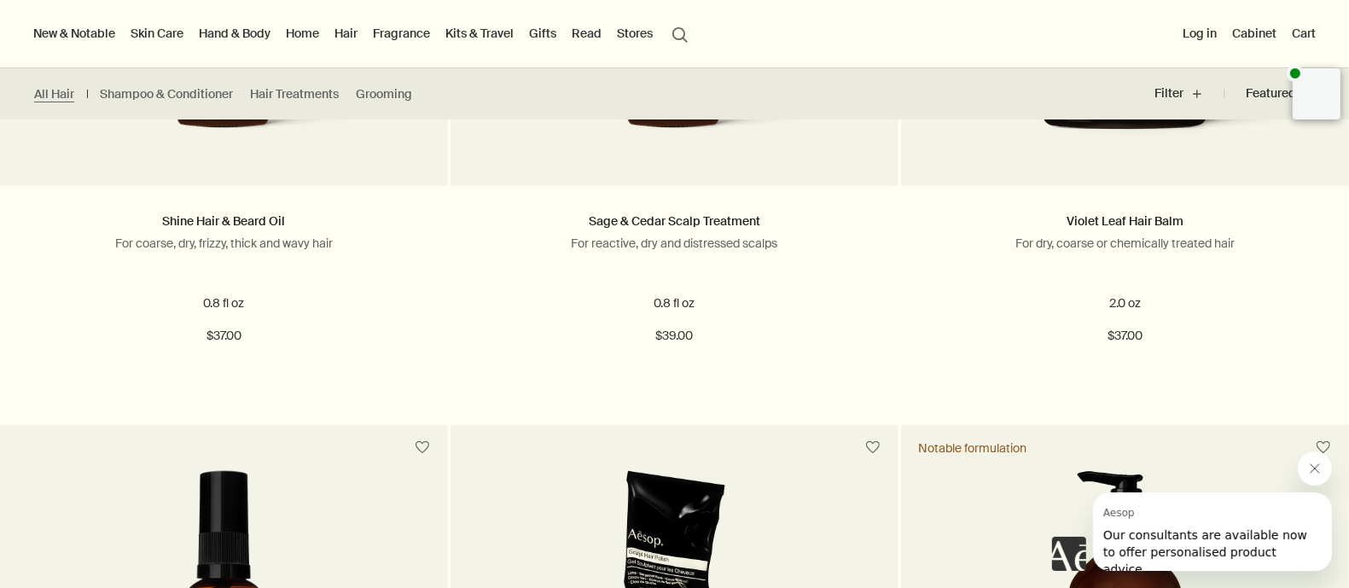
scroll to position [1813, 0]
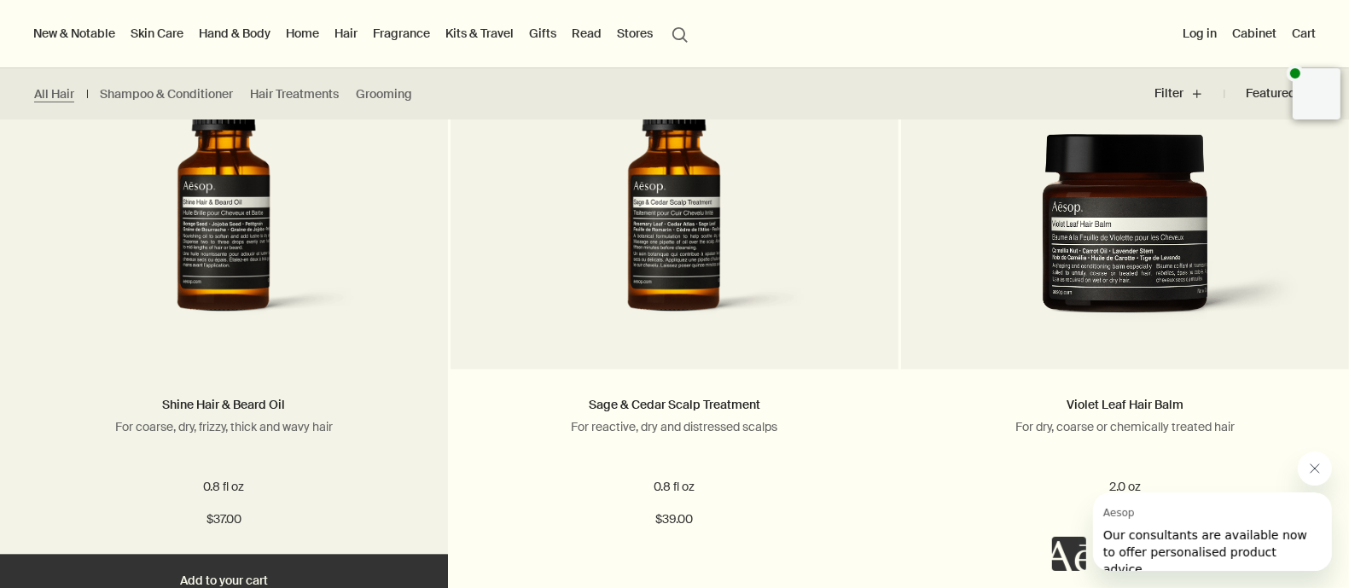
click at [214, 240] on img at bounding box center [223, 186] width 323 height 316
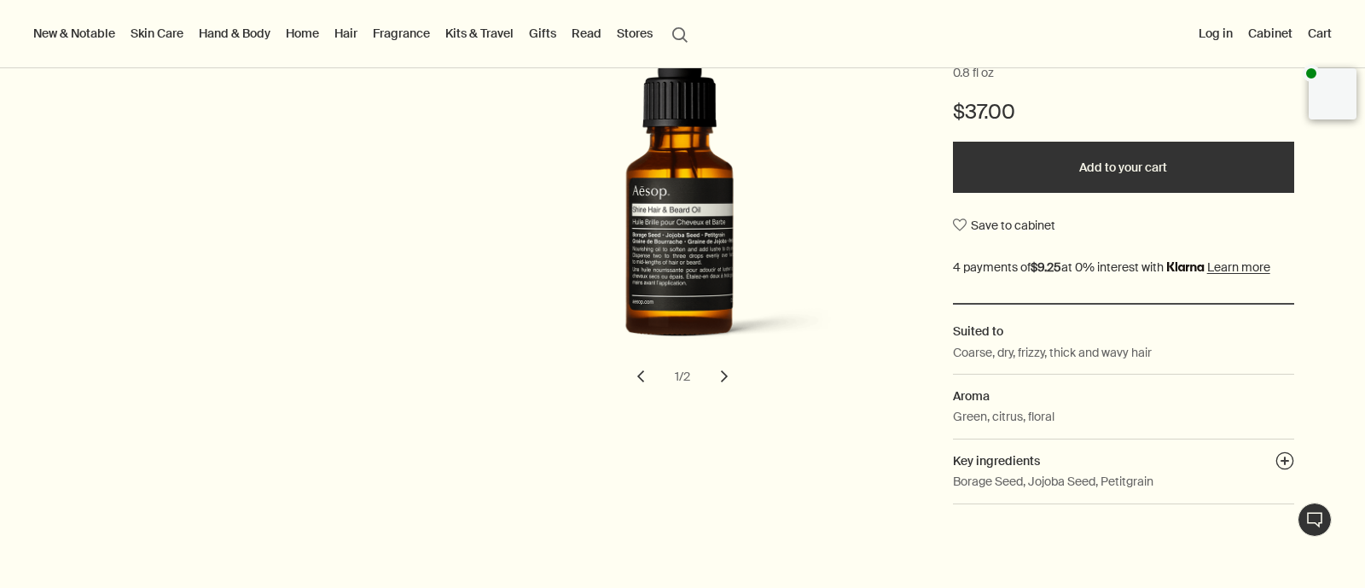
scroll to position [213, 0]
